Goal: Task Accomplishment & Management: Manage account settings

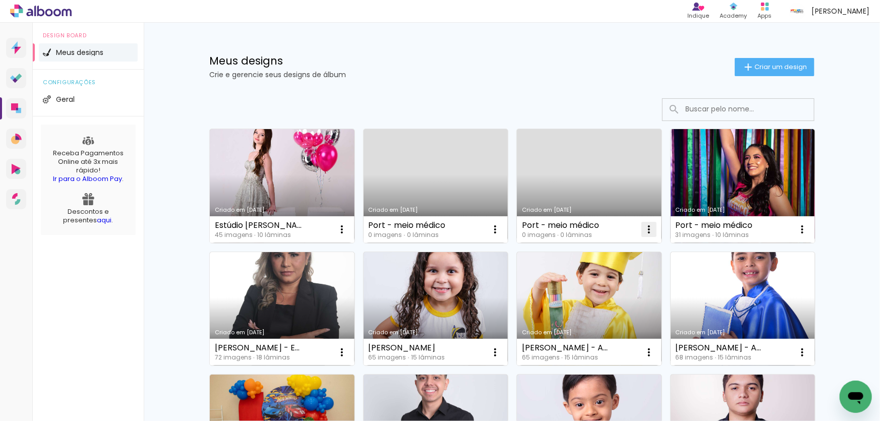
click at [348, 229] on iron-icon at bounding box center [342, 229] width 12 height 12
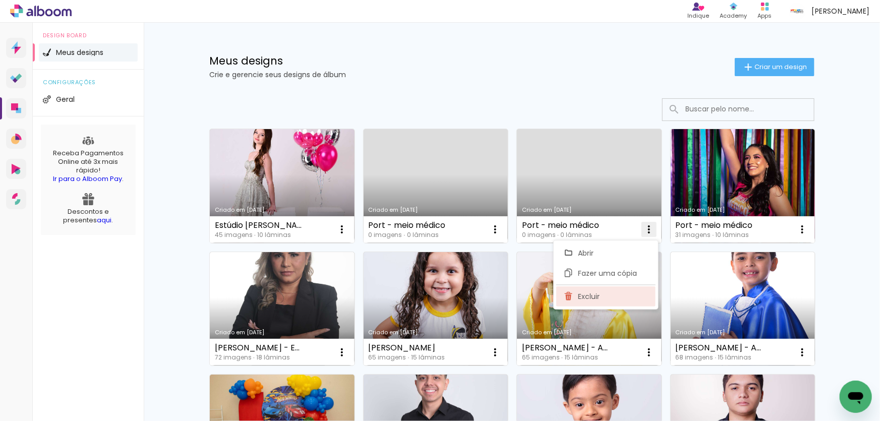
click at [590, 295] on span "Excluir" at bounding box center [589, 296] width 22 height 7
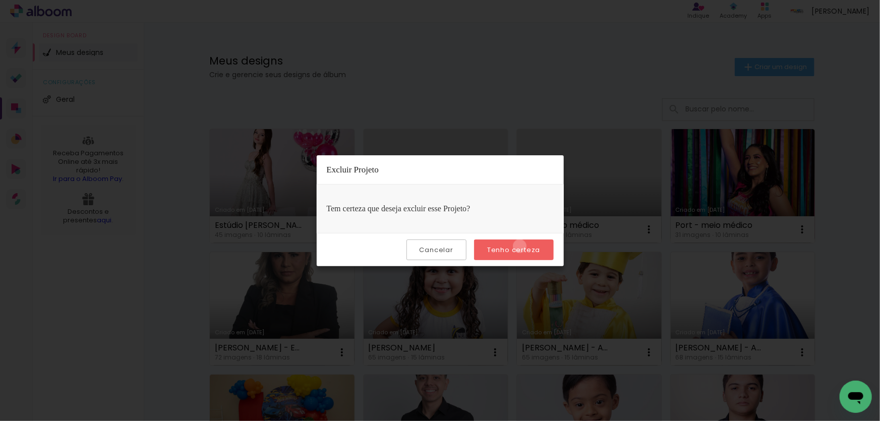
click at [0, 0] on slot "Tenho certeza" at bounding box center [0, 0] width 0 height 0
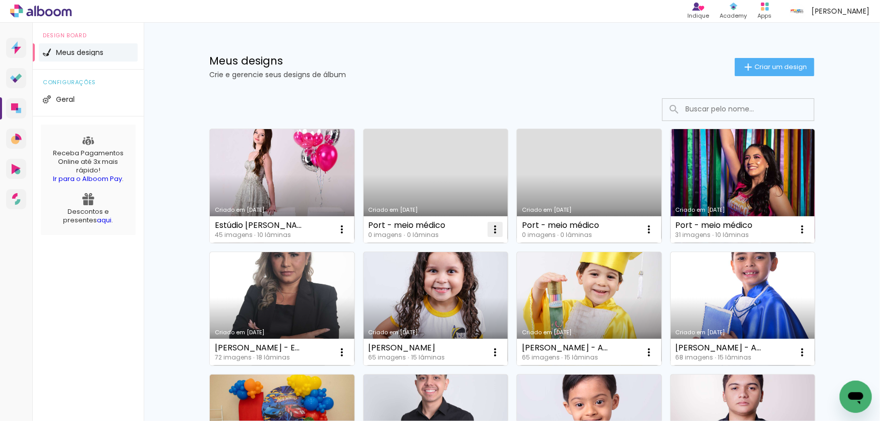
click at [348, 227] on iron-icon at bounding box center [342, 229] width 12 height 12
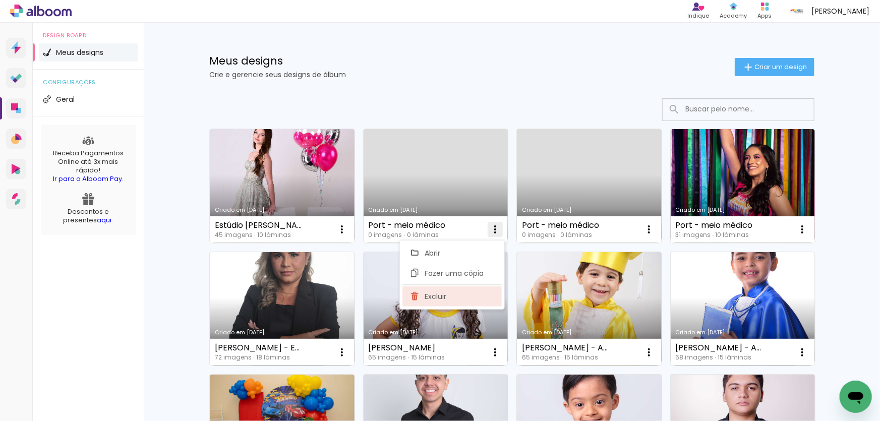
click at [436, 297] on span "Excluir" at bounding box center [436, 296] width 22 height 7
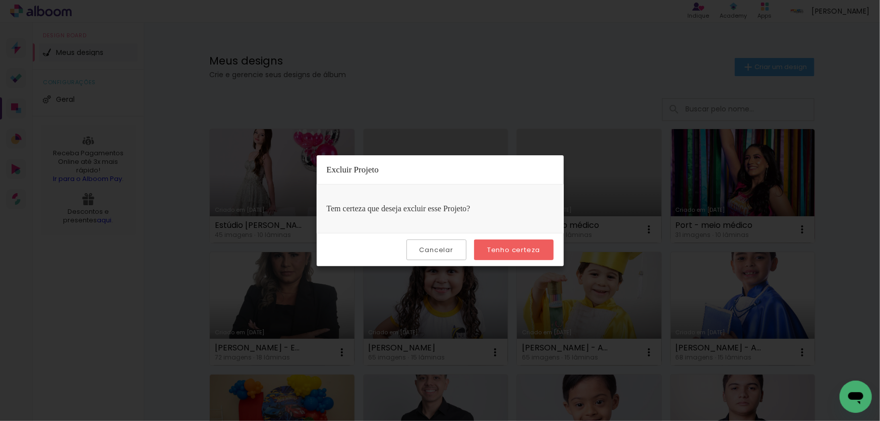
click at [0, 0] on slot "Tenho certeza" at bounding box center [0, 0] width 0 height 0
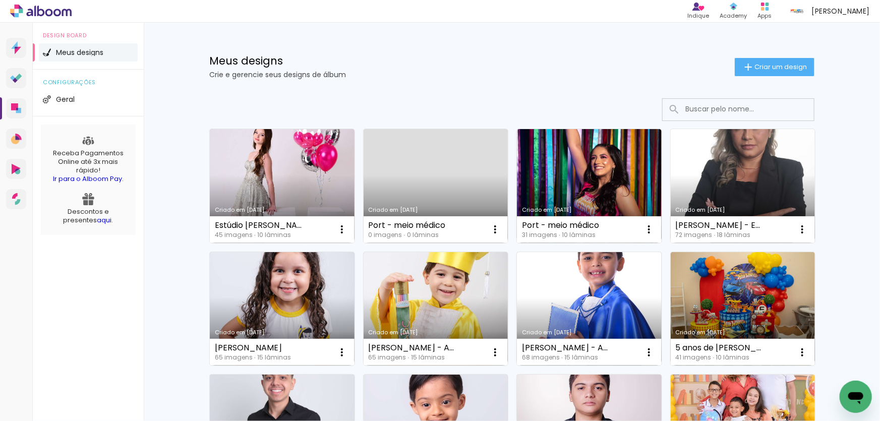
click at [746, 170] on link "Criado em [DATE]" at bounding box center [743, 186] width 145 height 114
